Goal: Task Accomplishment & Management: Use online tool/utility

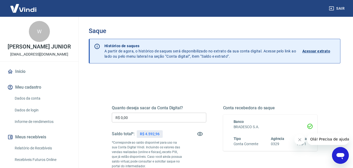
click at [48, 152] on link "Relatório de Recebíveis" at bounding box center [43, 148] width 60 height 11
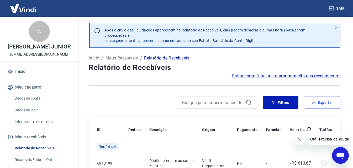
click at [322, 105] on button "Exportar" at bounding box center [323, 102] width 36 height 13
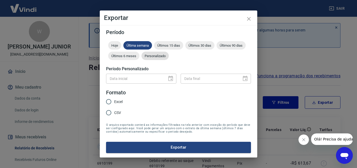
click at [150, 57] on span "Personalizado" at bounding box center [155, 56] width 27 height 4
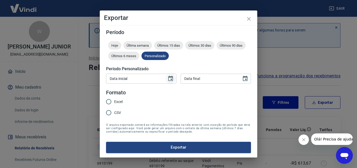
click at [172, 79] on icon "Choose date" at bounding box center [170, 78] width 5 height 5
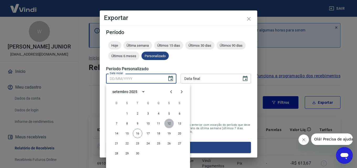
click at [168, 124] on button "12" at bounding box center [169, 123] width 9 height 9
type input "12/09/2025"
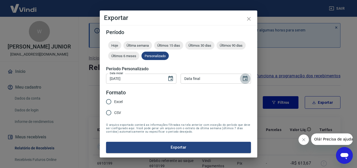
click at [244, 79] on icon "Choose date" at bounding box center [245, 78] width 5 height 5
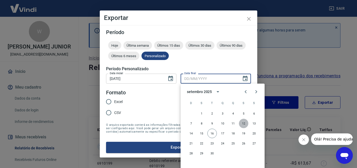
click at [242, 123] on button "12" at bounding box center [243, 123] width 9 height 9
type input "12/09/2025"
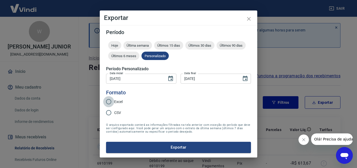
click at [111, 104] on input "Excel" at bounding box center [108, 101] width 11 height 11
radio input "true"
click at [246, 79] on icon "Choose date, selected date is 12 de set de 2025" at bounding box center [245, 78] width 5 height 5
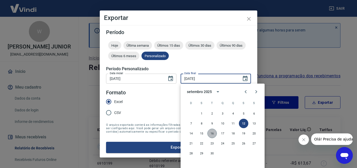
click at [214, 133] on button "16" at bounding box center [212, 133] width 9 height 9
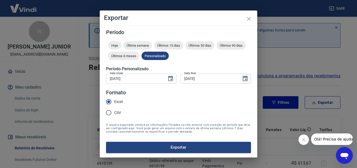
drag, startPoint x: 248, startPoint y: 80, endPoint x: 246, endPoint y: 82, distance: 3.2
click at [248, 80] on icon "Choose date, selected date is 16 de set de 2025" at bounding box center [245, 79] width 6 height 6
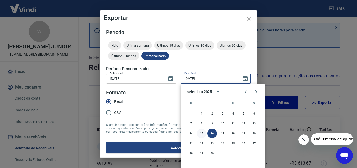
click at [204, 133] on button "15" at bounding box center [201, 133] width 9 height 9
type input "15/09/2025"
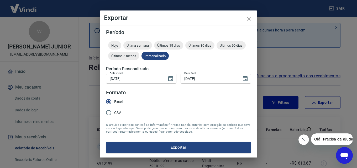
click at [148, 111] on form "Período Hoje Última semana Últimos 15 dias Últimos 30 dias Últimos 90 dias Últi…" at bounding box center [178, 92] width 145 height 124
click at [160, 148] on button "Exportar" at bounding box center [178, 147] width 145 height 11
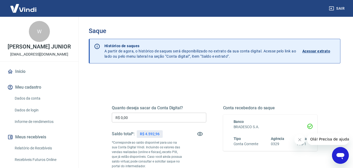
click at [41, 151] on link "Relatório de Recebíveis" at bounding box center [43, 148] width 60 height 11
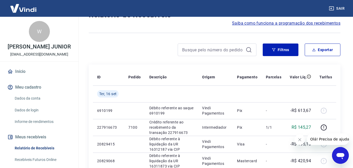
scroll to position [53, 0]
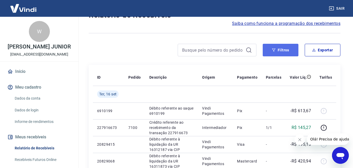
click at [280, 51] on button "Filtros" at bounding box center [281, 50] width 36 height 13
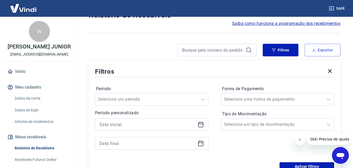
click at [326, 51] on button "Exportar" at bounding box center [323, 50] width 36 height 13
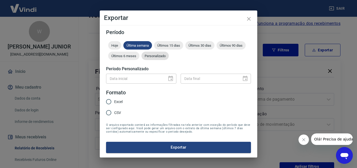
click at [164, 53] on div "Personalizado" at bounding box center [155, 56] width 27 height 8
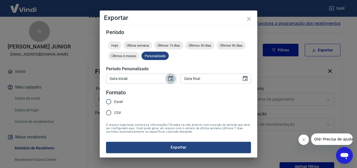
click at [171, 80] on icon "Choose date" at bounding box center [171, 79] width 6 height 6
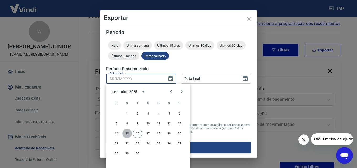
click at [129, 134] on button "15" at bounding box center [126, 133] width 9 height 9
type input "15/09/2025"
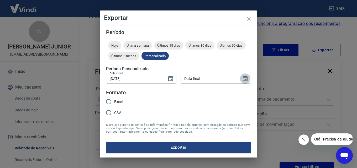
click at [247, 78] on icon "Choose date" at bounding box center [245, 79] width 6 height 6
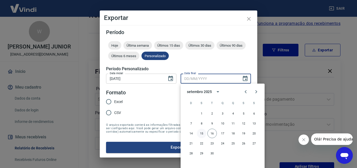
drag, startPoint x: 197, startPoint y: 134, endPoint x: 200, endPoint y: 134, distance: 2.9
click at [197, 134] on button "15" at bounding box center [201, 133] width 9 height 9
type input "15/09/2025"
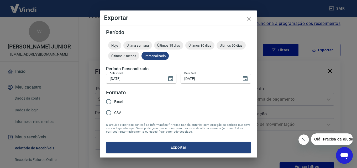
click at [105, 101] on input "Excel" at bounding box center [108, 101] width 11 height 11
radio input "true"
click at [153, 148] on button "Exportar" at bounding box center [178, 147] width 145 height 11
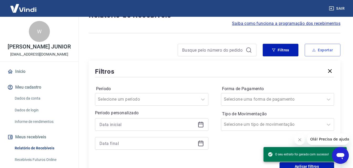
click at [315, 46] on button "Exportar" at bounding box center [323, 50] width 36 height 13
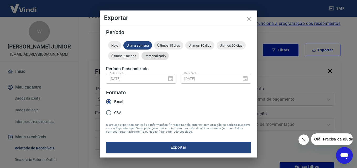
click at [155, 56] on span "Personalizado" at bounding box center [155, 56] width 27 height 4
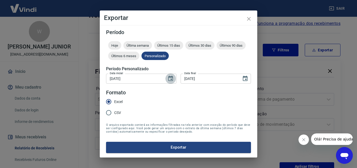
click at [170, 77] on icon "Choose date, selected date is 15 de set de 2025" at bounding box center [170, 78] width 5 height 5
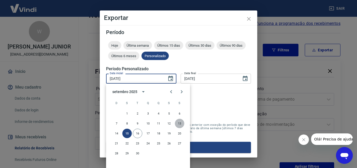
click at [181, 122] on button "13" at bounding box center [179, 123] width 9 height 9
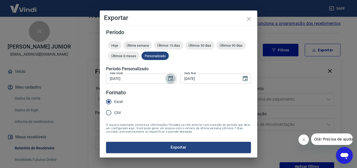
click at [169, 80] on icon "Choose date, selected date is 13 de set de 2025" at bounding box center [170, 78] width 5 height 5
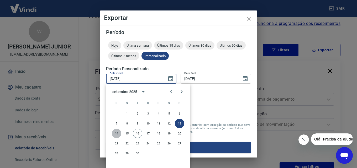
click at [116, 132] on button "14" at bounding box center [116, 133] width 9 height 9
type input "14/09/2025"
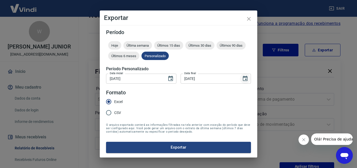
click at [248, 78] on icon "Choose date, selected date is 15 de set de 2025" at bounding box center [245, 78] width 5 height 5
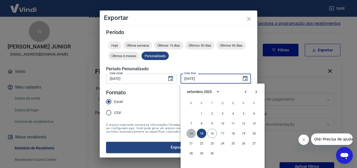
click at [189, 133] on button "14" at bounding box center [191, 133] width 9 height 9
type input "14/09/2025"
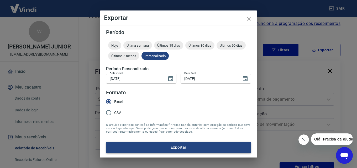
click at [144, 149] on button "Exportar" at bounding box center [178, 147] width 145 height 11
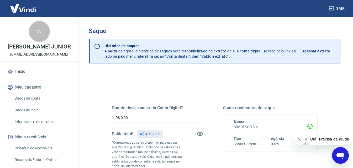
click at [40, 153] on link "Relatório de Recebíveis" at bounding box center [43, 148] width 60 height 11
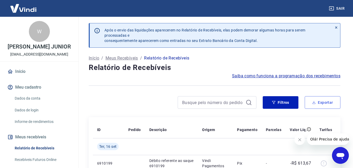
click at [321, 106] on button "Exportar" at bounding box center [323, 102] width 36 height 13
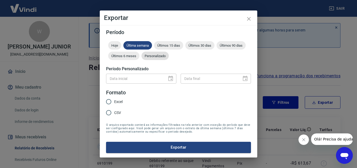
click at [164, 58] on div "Personalizado" at bounding box center [155, 56] width 27 height 8
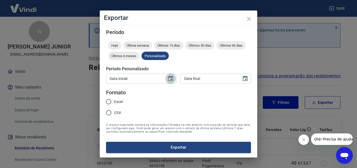
click at [172, 76] on icon "Choose date" at bounding box center [171, 79] width 6 height 6
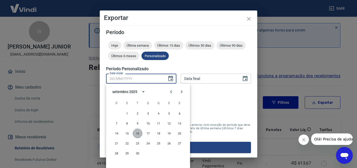
click at [137, 133] on button "16" at bounding box center [137, 133] width 9 height 9
type input "16/09/2025"
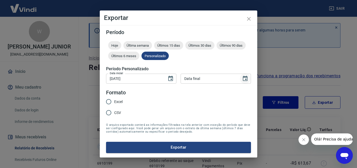
click at [244, 79] on icon "Choose date" at bounding box center [245, 79] width 6 height 6
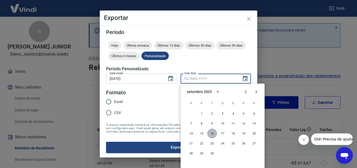
click at [214, 133] on button "16" at bounding box center [212, 133] width 9 height 9
type input "16/09/2025"
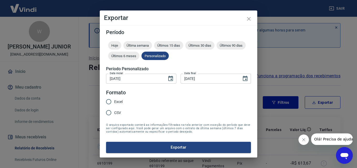
click at [110, 100] on input "Excel" at bounding box center [108, 101] width 11 height 11
radio input "true"
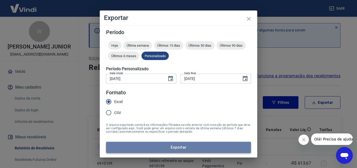
click at [137, 149] on button "Exportar" at bounding box center [178, 147] width 145 height 11
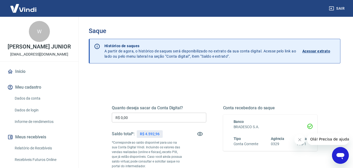
click at [143, 116] on input "R$ 0,00" at bounding box center [159, 118] width 95 height 10
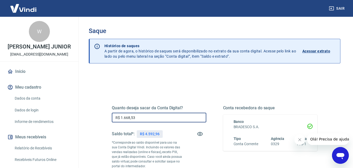
type input "R$ 1.668,53"
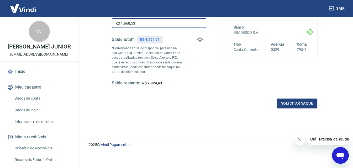
scroll to position [96, 0]
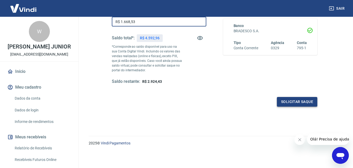
click at [295, 104] on button "Solicitar saque" at bounding box center [297, 102] width 40 height 10
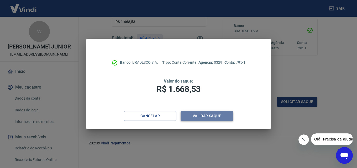
click at [216, 119] on button "Validar saque" at bounding box center [207, 116] width 53 height 10
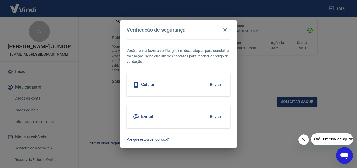
click at [213, 85] on button "Enviar" at bounding box center [215, 84] width 17 height 11
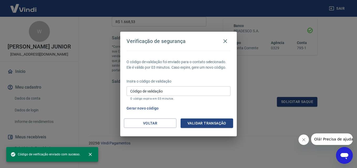
click at [171, 90] on input "Código de validação" at bounding box center [179, 91] width 104 height 10
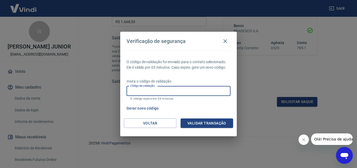
click at [177, 72] on div "O código de validação foi enviado para o contato selecionado. Ele é válido por …" at bounding box center [178, 85] width 117 height 68
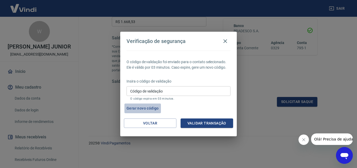
click at [143, 110] on button "Gerar novo código" at bounding box center [143, 109] width 37 height 10
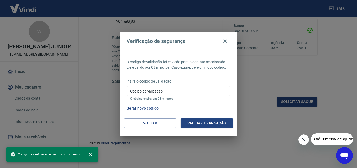
click at [146, 93] on input "Código de validação" at bounding box center [179, 91] width 104 height 10
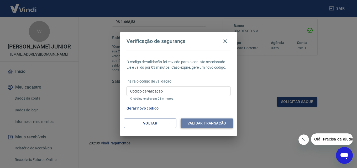
click at [219, 119] on button "Validar transação" at bounding box center [207, 124] width 53 height 10
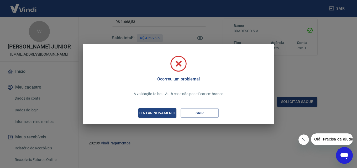
click at [176, 112] on div "Tentar novamente" at bounding box center [157, 113] width 51 height 7
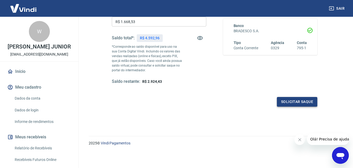
click at [292, 104] on button "Solicitar saque" at bounding box center [297, 102] width 40 height 10
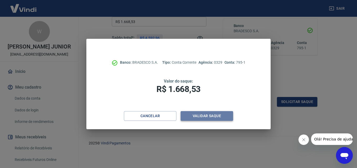
click at [189, 115] on button "Validar saque" at bounding box center [207, 116] width 53 height 10
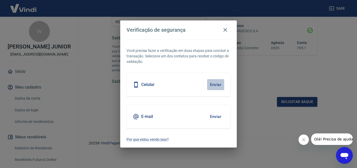
click at [219, 83] on button "Enviar" at bounding box center [215, 84] width 17 height 11
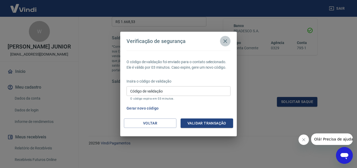
click at [224, 39] on icon "button" at bounding box center [225, 41] width 6 height 6
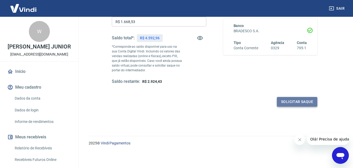
click at [292, 100] on button "Solicitar saque" at bounding box center [297, 102] width 40 height 10
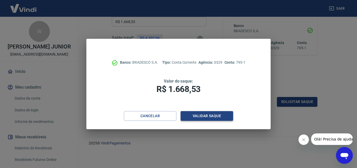
click at [200, 119] on button "Validar saque" at bounding box center [207, 116] width 53 height 10
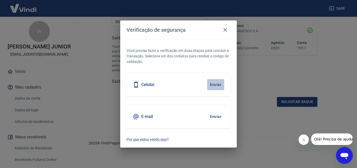
click at [215, 87] on button "Enviar" at bounding box center [215, 84] width 17 height 11
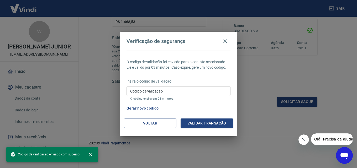
click at [197, 93] on input "Código de validação" at bounding box center [179, 91] width 104 height 10
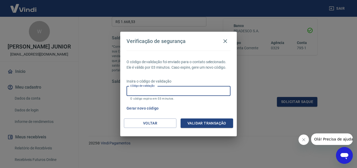
click at [208, 89] on input "Código de validação" at bounding box center [179, 91] width 104 height 10
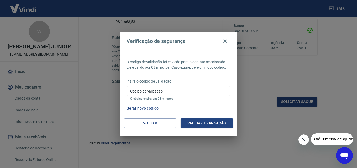
click at [182, 73] on div "O código de validação foi enviado para o contato selecionado. Ele é válido por …" at bounding box center [178, 85] width 117 height 68
click at [161, 99] on p "O código expira em 03 minutos." at bounding box center [178, 98] width 97 height 3
drag, startPoint x: 161, startPoint y: 99, endPoint x: 173, endPoint y: 48, distance: 52.6
click at [161, 99] on p "O código expira em 03 minutos." at bounding box center [178, 98] width 97 height 3
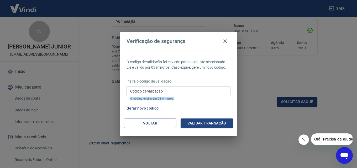
click at [172, 44] on h4 "Verificação de segurança" at bounding box center [156, 41] width 59 height 6
